Goal: Information Seeking & Learning: Learn about a topic

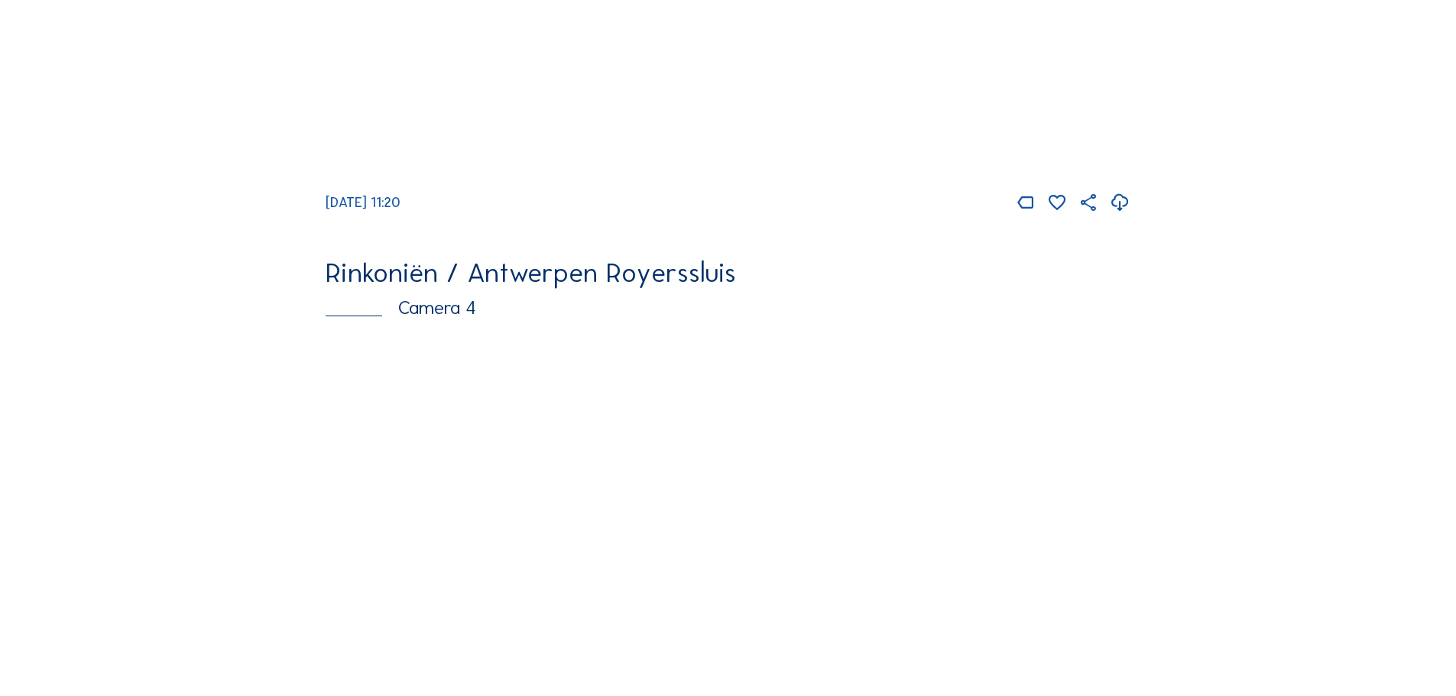
scroll to position [1834, 0]
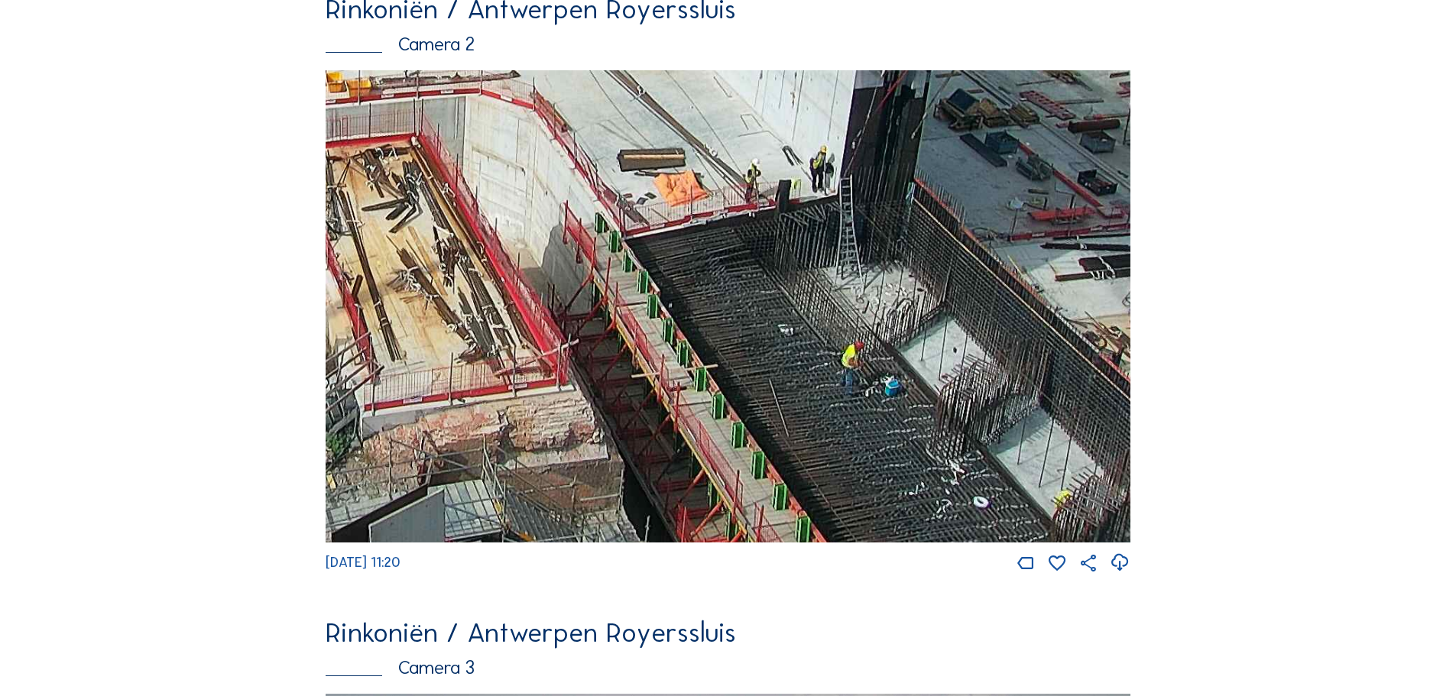
scroll to position [764, 0]
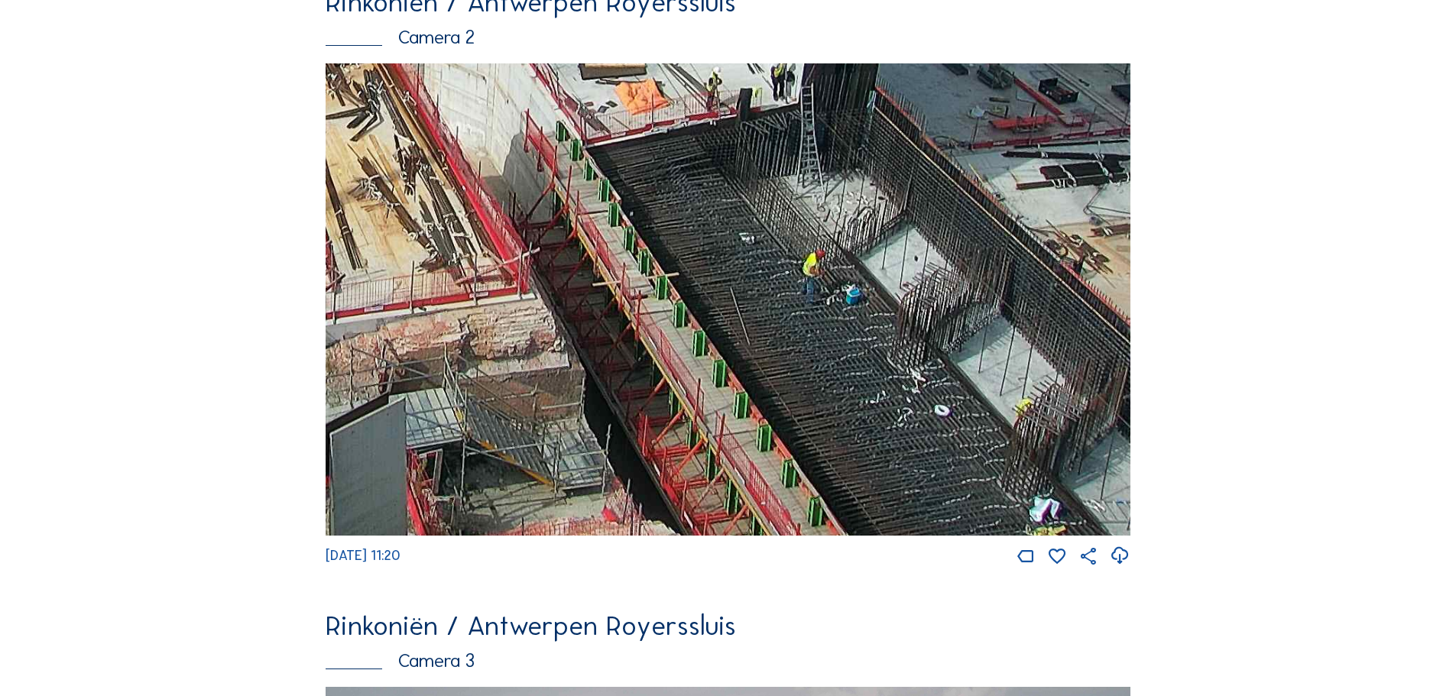
drag, startPoint x: 847, startPoint y: 396, endPoint x: 440, endPoint y: 157, distance: 471.4
click at [440, 157] on img at bounding box center [728, 299] width 805 height 472
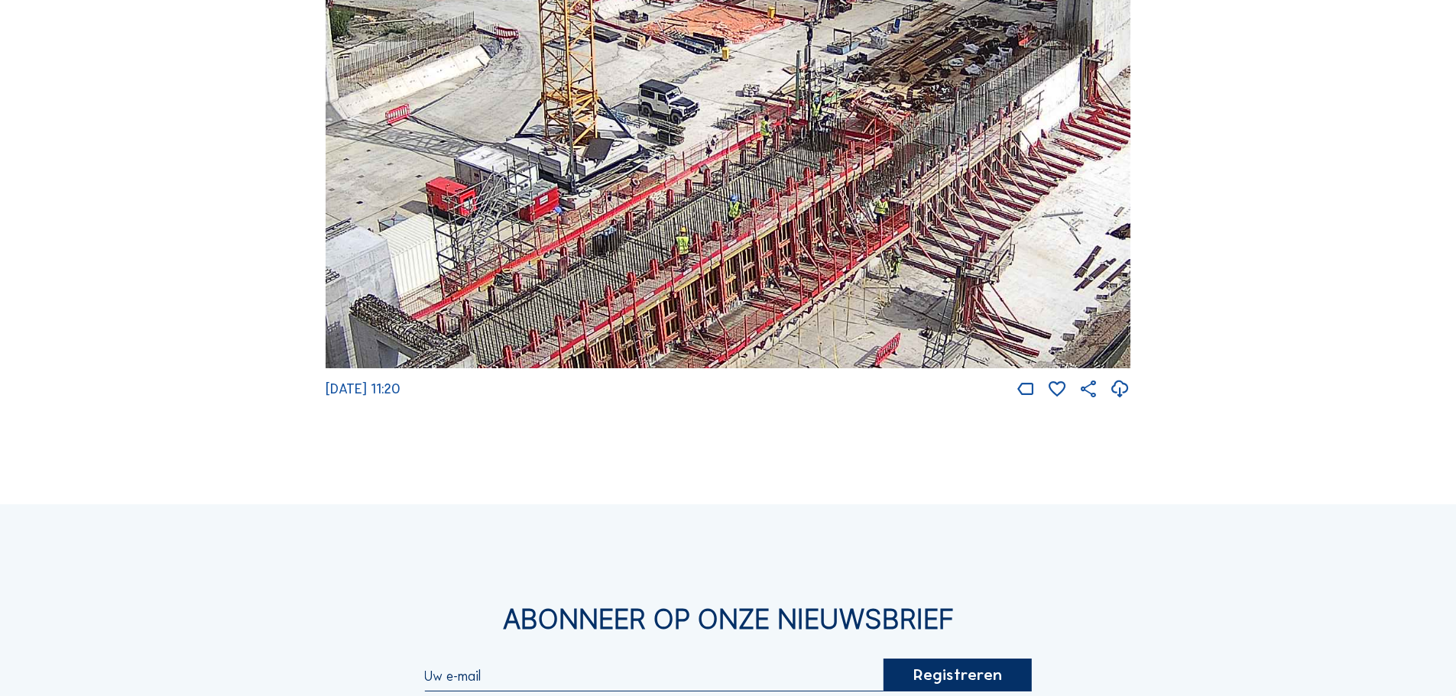
scroll to position [1987, 0]
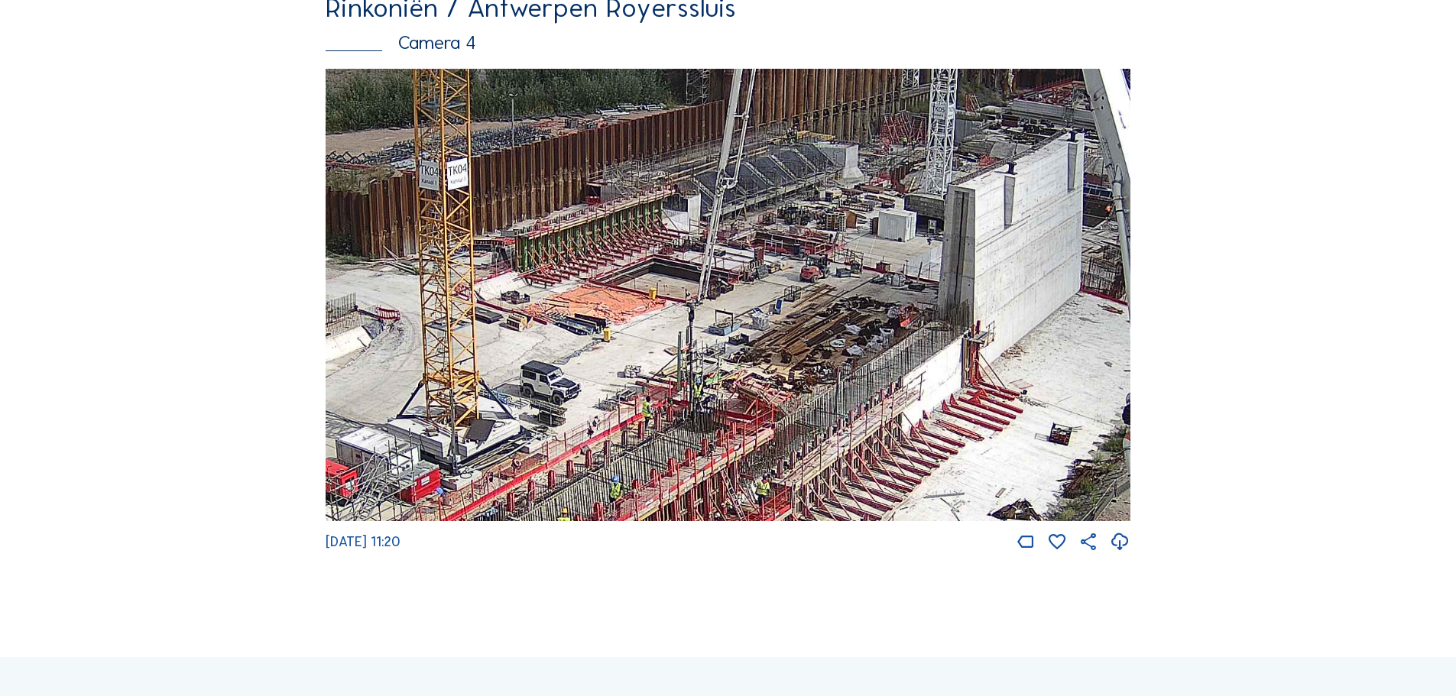
drag, startPoint x: 883, startPoint y: 374, endPoint x: 837, endPoint y: 407, distance: 56.4
click at [837, 407] on img at bounding box center [728, 295] width 805 height 453
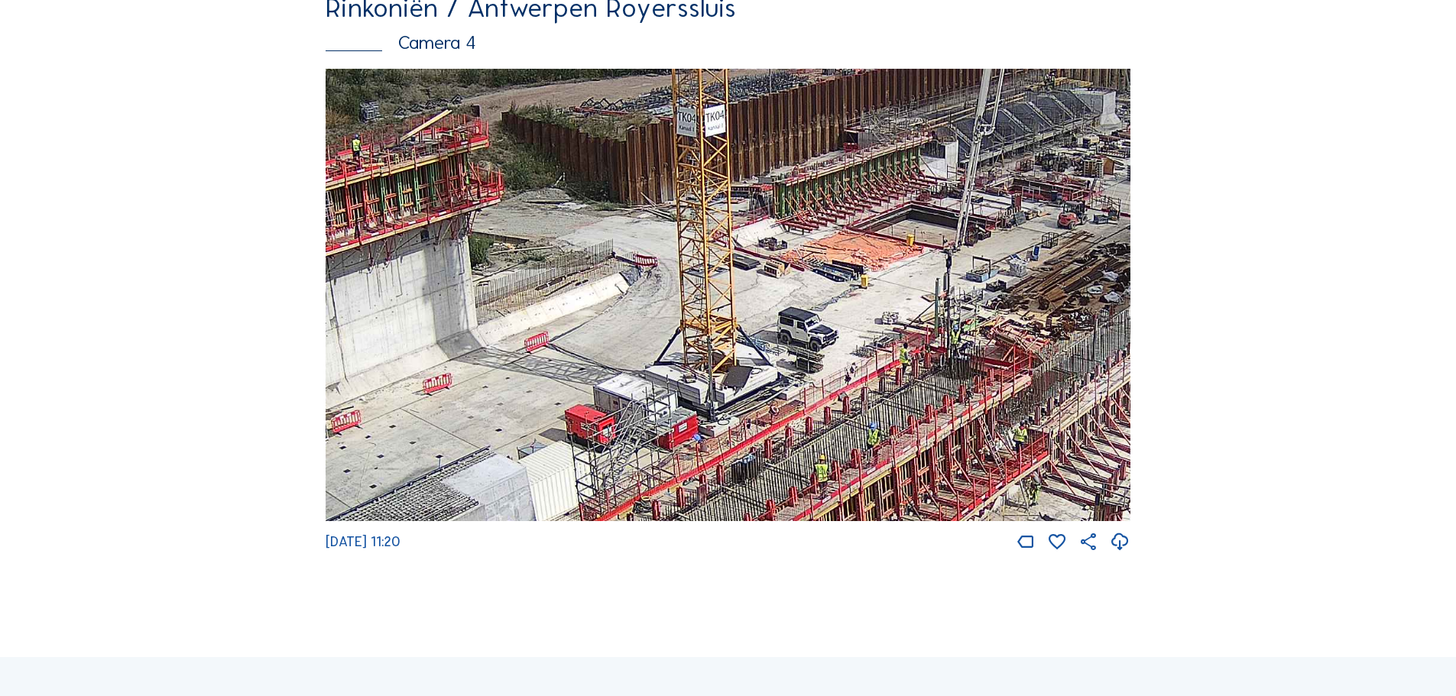
drag, startPoint x: 652, startPoint y: 338, endPoint x: 910, endPoint y: 284, distance: 263.1
click at [910, 284] on img at bounding box center [728, 295] width 805 height 453
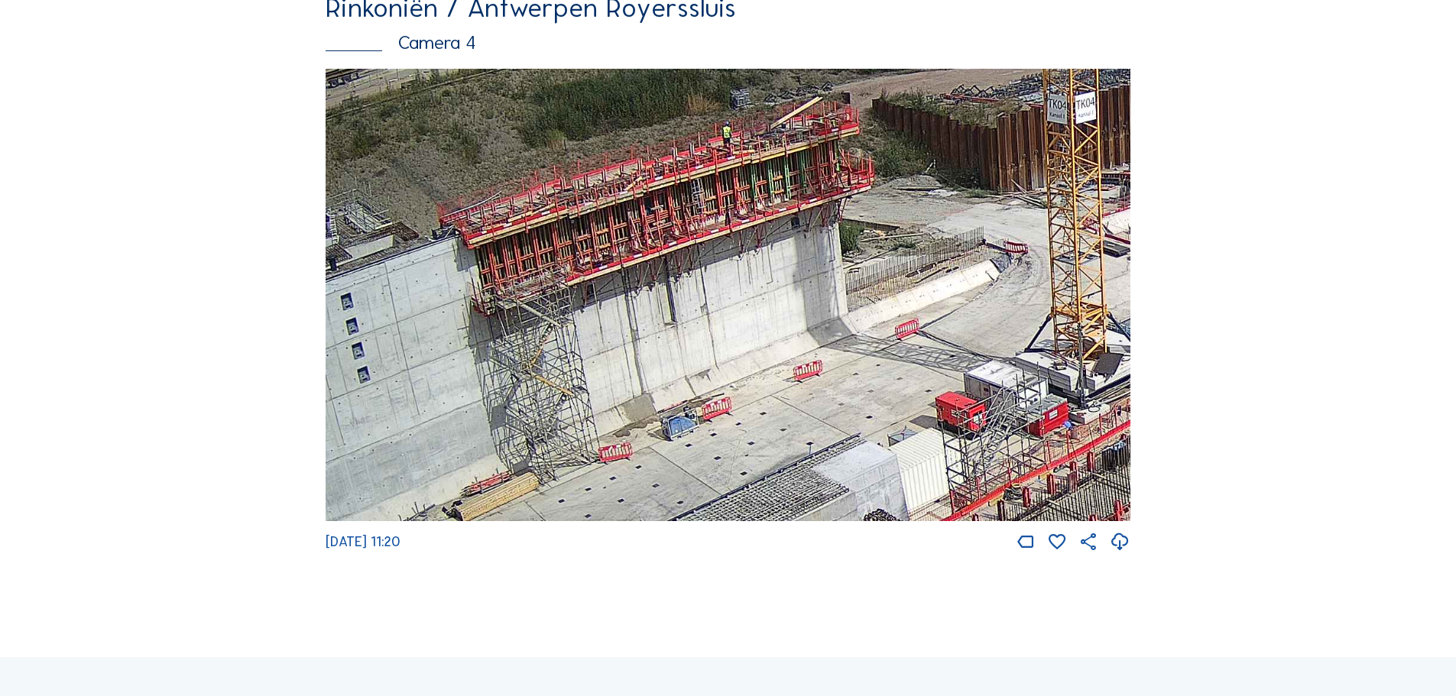
drag, startPoint x: 540, startPoint y: 375, endPoint x: 910, endPoint y: 361, distance: 369.5
click at [910, 361] on img at bounding box center [728, 295] width 805 height 453
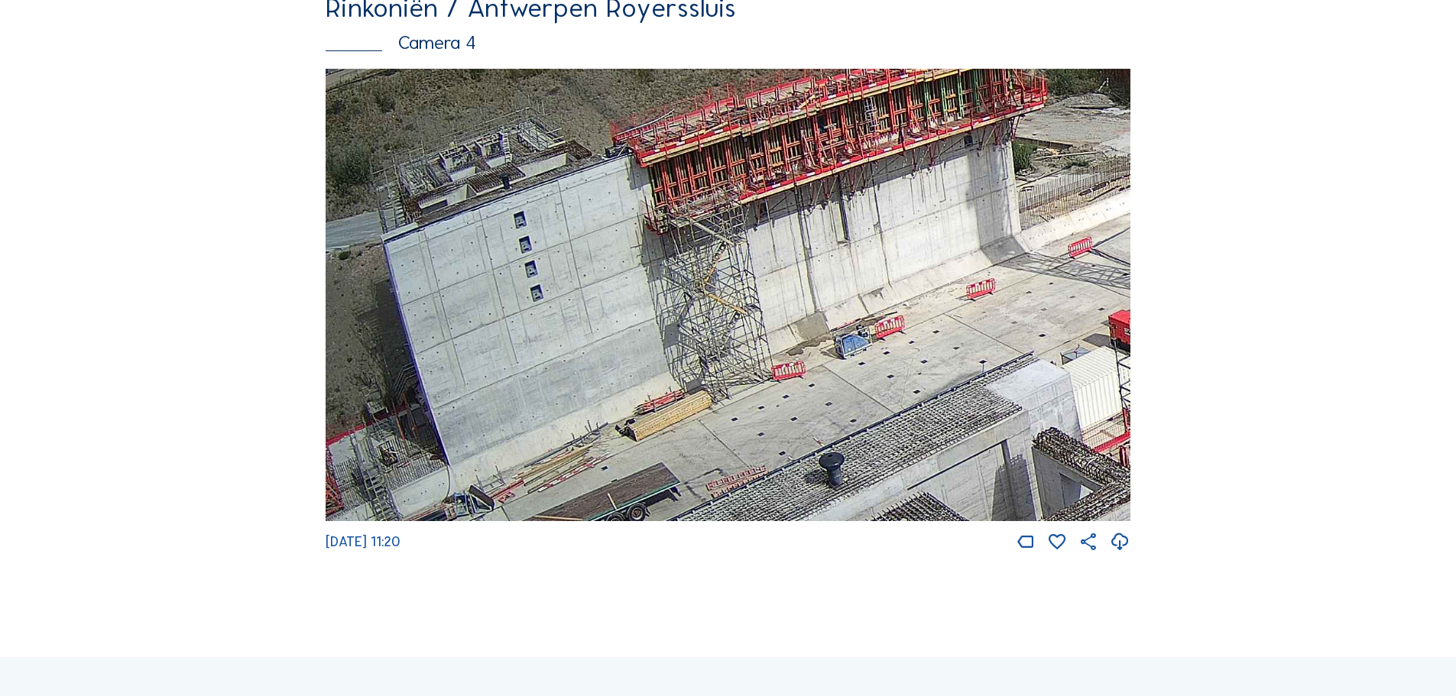
drag, startPoint x: 877, startPoint y: 330, endPoint x: 990, endPoint y: 311, distance: 114.0
click at [990, 311] on img at bounding box center [728, 295] width 805 height 453
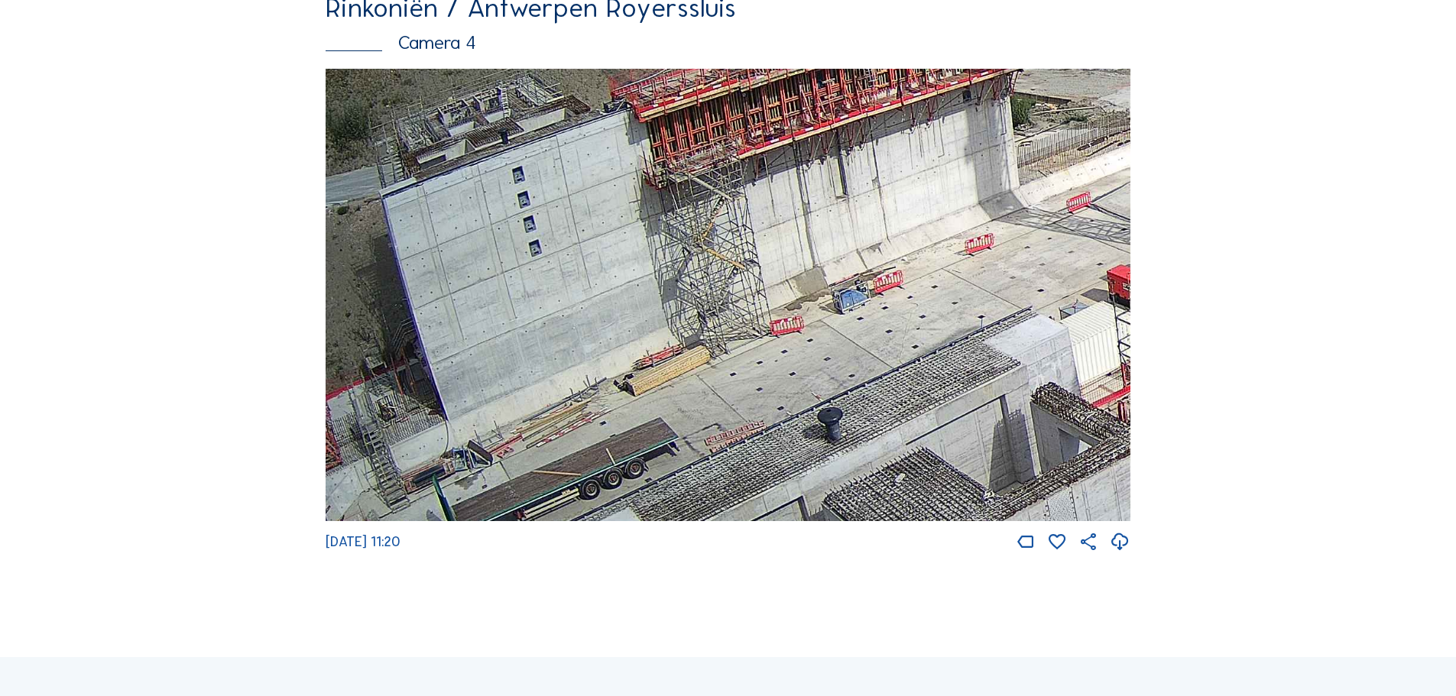
drag, startPoint x: 980, startPoint y: 385, endPoint x: 913, endPoint y: 104, distance: 289.0
click at [916, 105] on img at bounding box center [728, 295] width 805 height 453
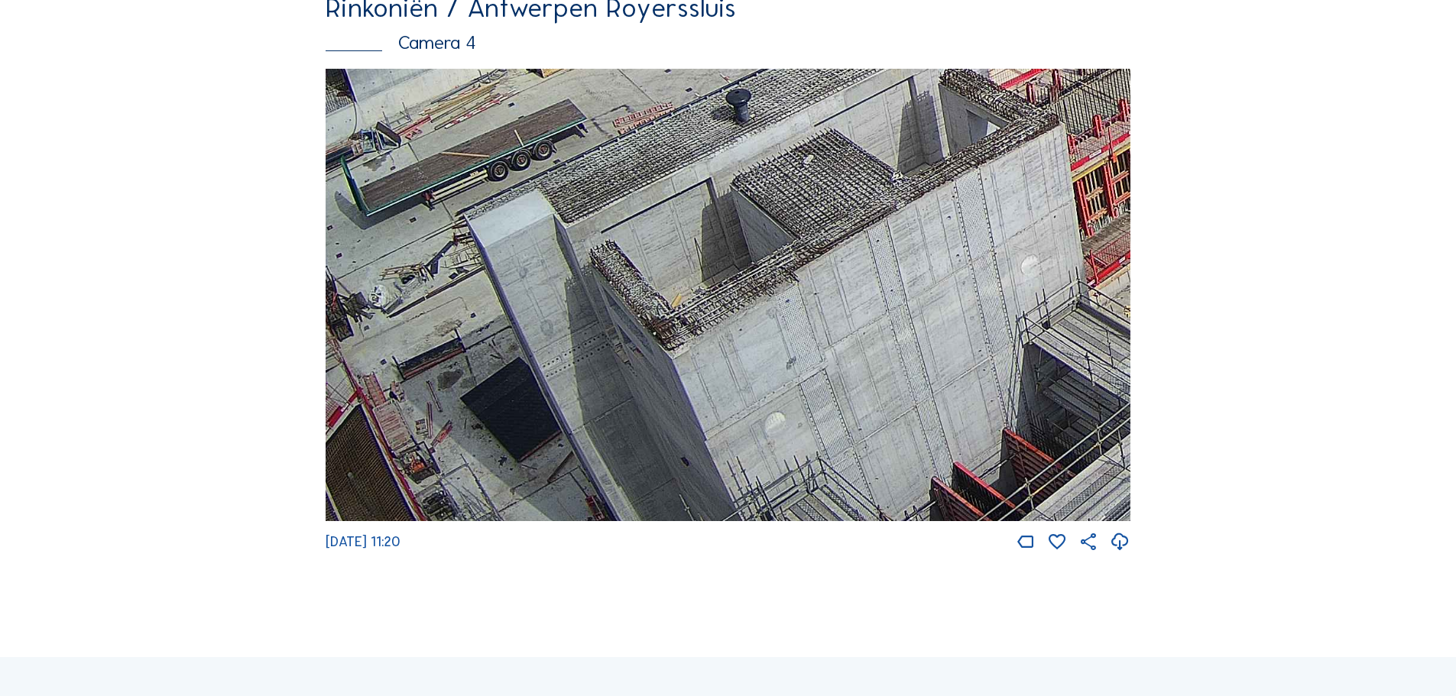
drag, startPoint x: 1010, startPoint y: 332, endPoint x: 743, endPoint y: 40, distance: 396.6
click at [743, 40] on div "Rinkoniën / Antwerpen Royerssluis Camera 4 Mo 18 Aug 2025 11:20" at bounding box center [728, 273] width 805 height 559
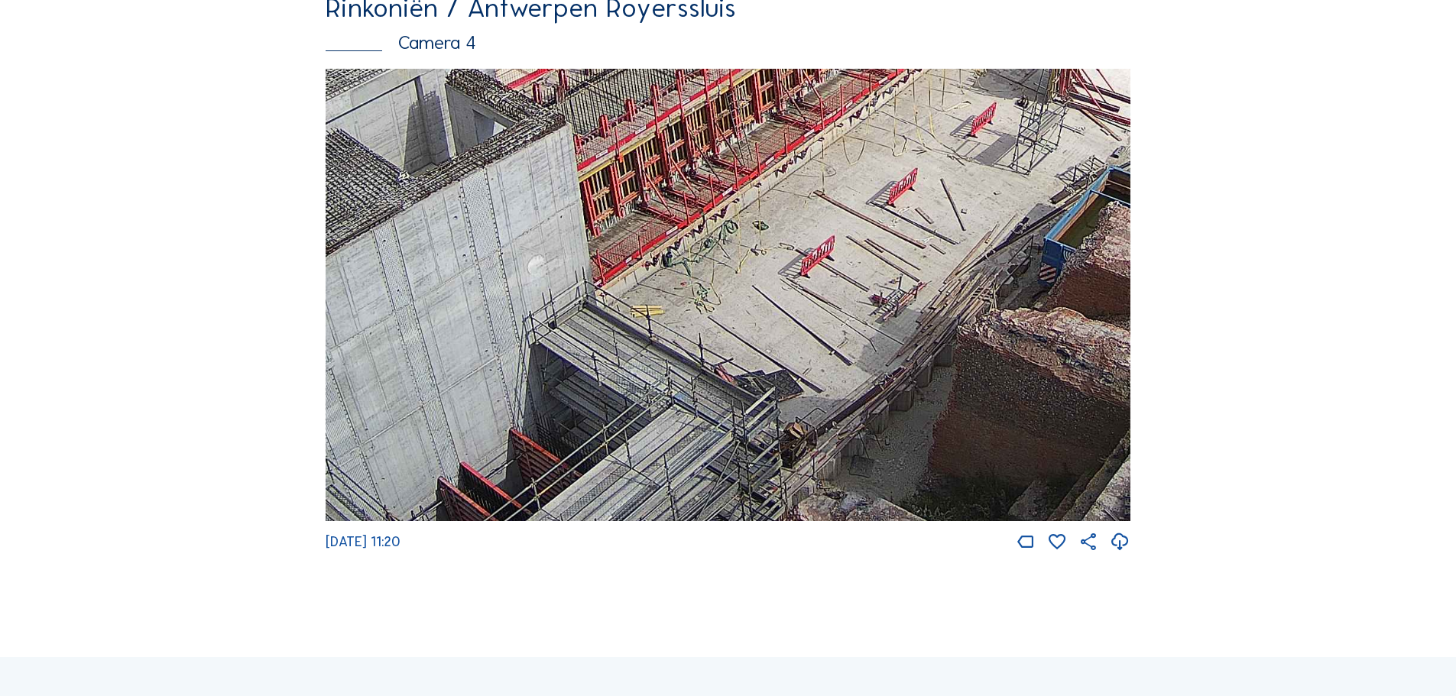
drag, startPoint x: 1020, startPoint y: 448, endPoint x: 790, endPoint y: 130, distance: 392.5
click at [790, 130] on img at bounding box center [728, 295] width 805 height 453
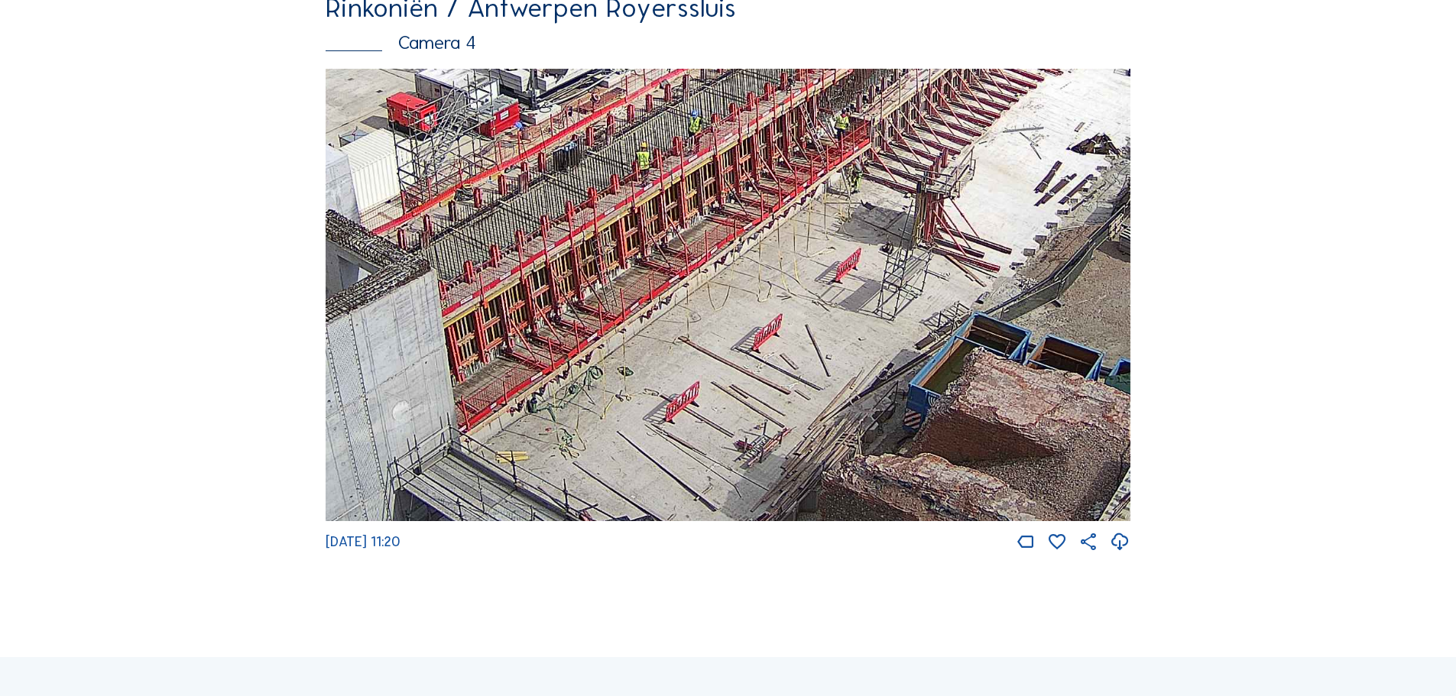
drag, startPoint x: 988, startPoint y: 284, endPoint x: 886, endPoint y: 377, distance: 138.5
click at [893, 377] on img at bounding box center [728, 295] width 805 height 453
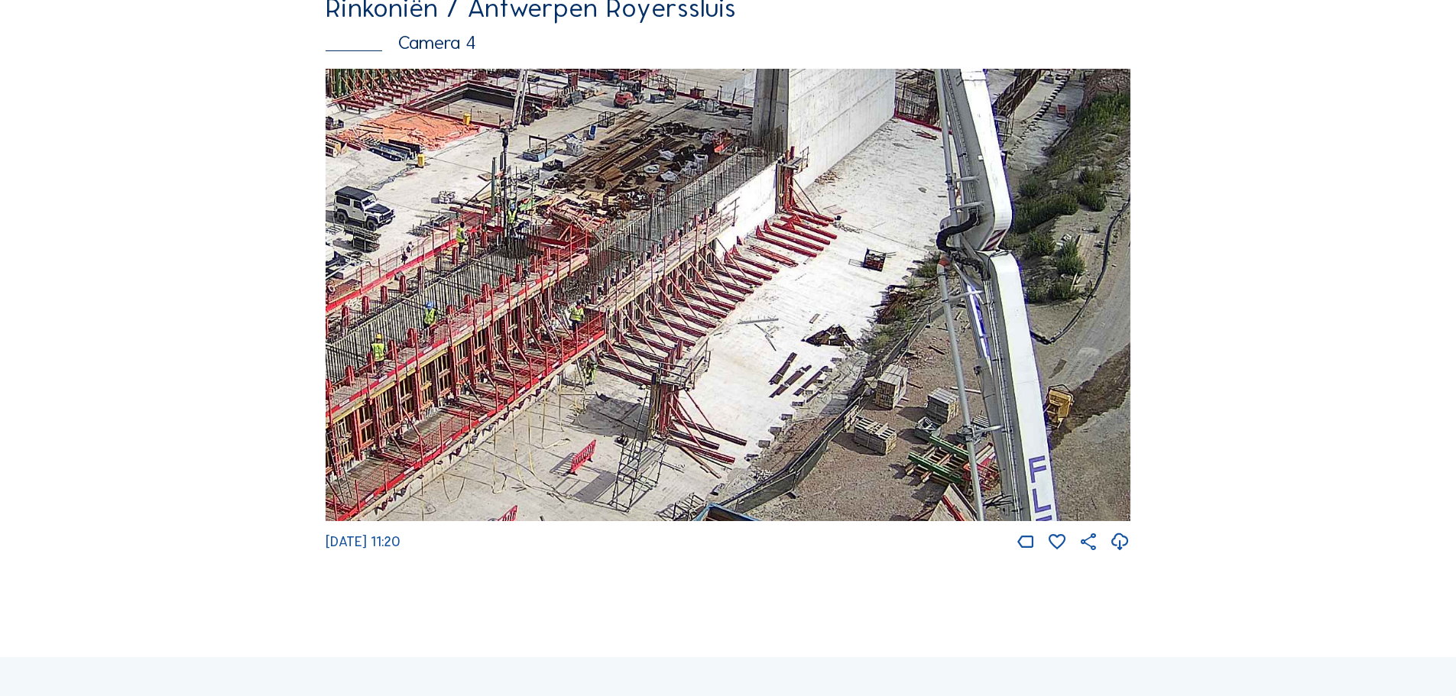
drag, startPoint x: 1004, startPoint y: 239, endPoint x: 759, endPoint y: 402, distance: 294.4
click at [759, 402] on img at bounding box center [728, 295] width 805 height 453
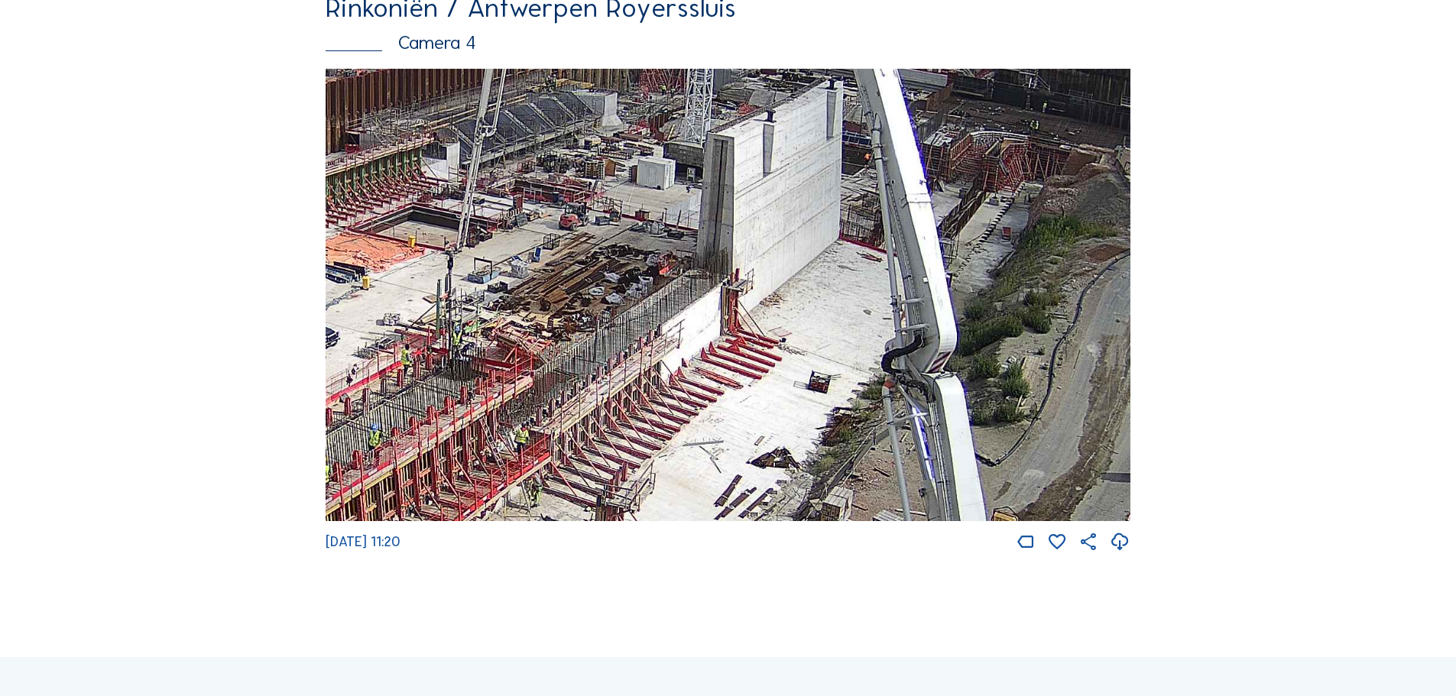
drag, startPoint x: 871, startPoint y: 303, endPoint x: 836, endPoint y: 411, distance: 113.4
click at [836, 411] on img at bounding box center [728, 295] width 805 height 453
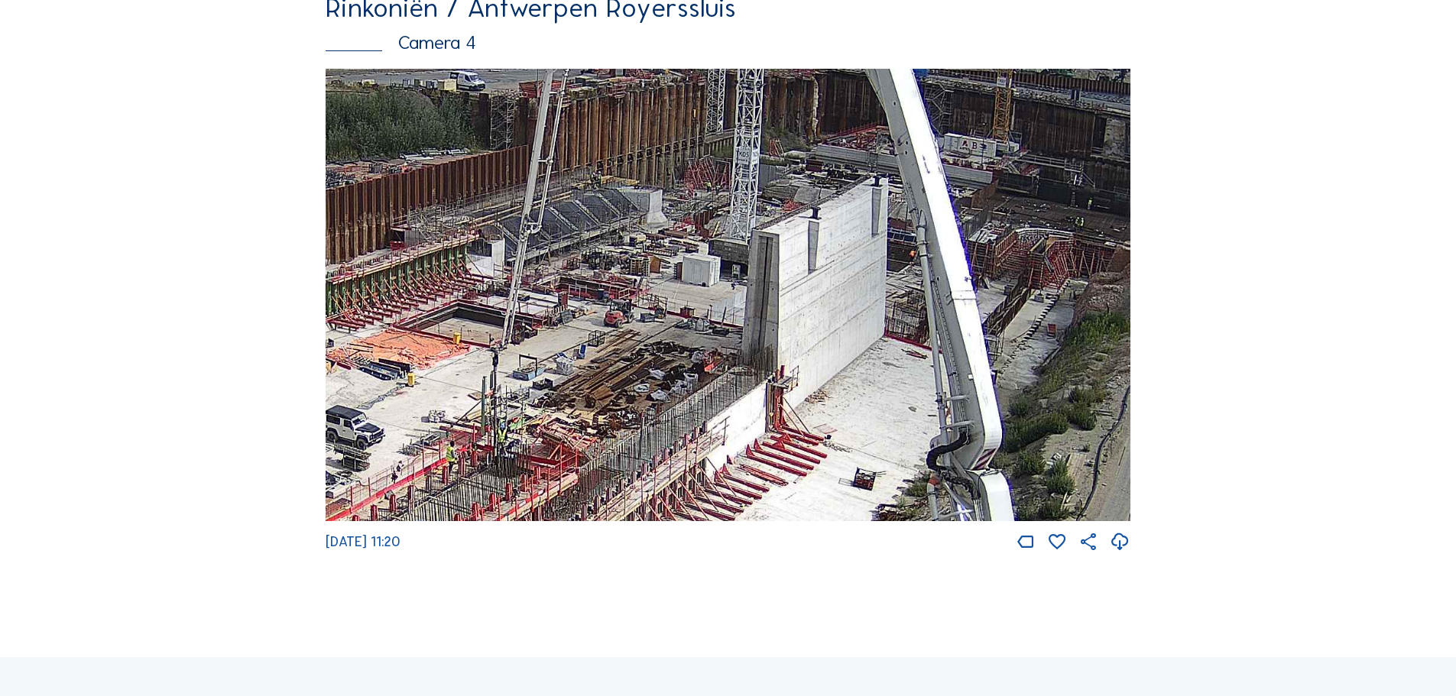
drag, startPoint x: 511, startPoint y: 280, endPoint x: 556, endPoint y: 377, distance: 107.0
click at [556, 377] on img at bounding box center [728, 295] width 805 height 453
